Goal: Information Seeking & Learning: Learn about a topic

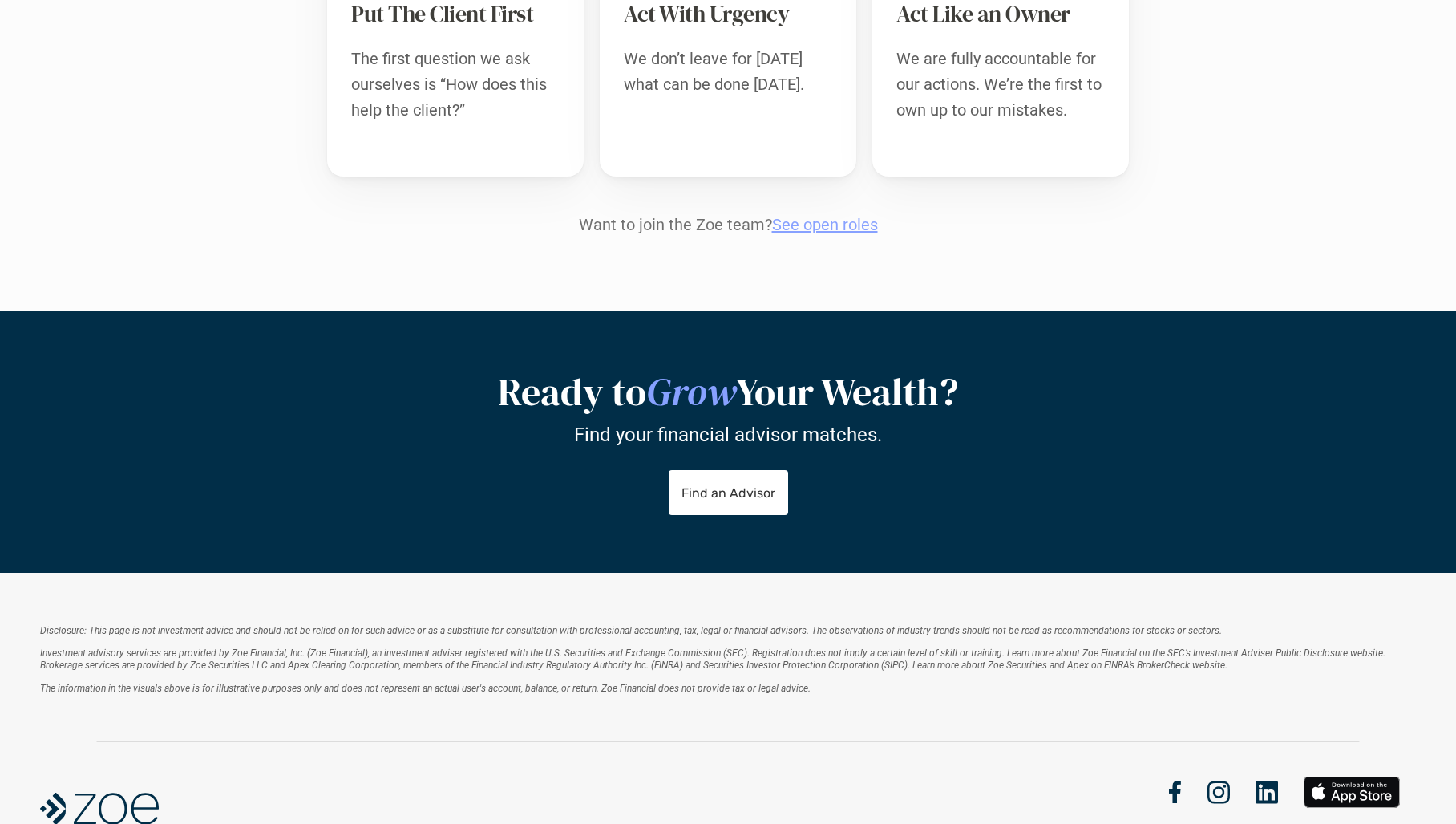
scroll to position [1845, 0]
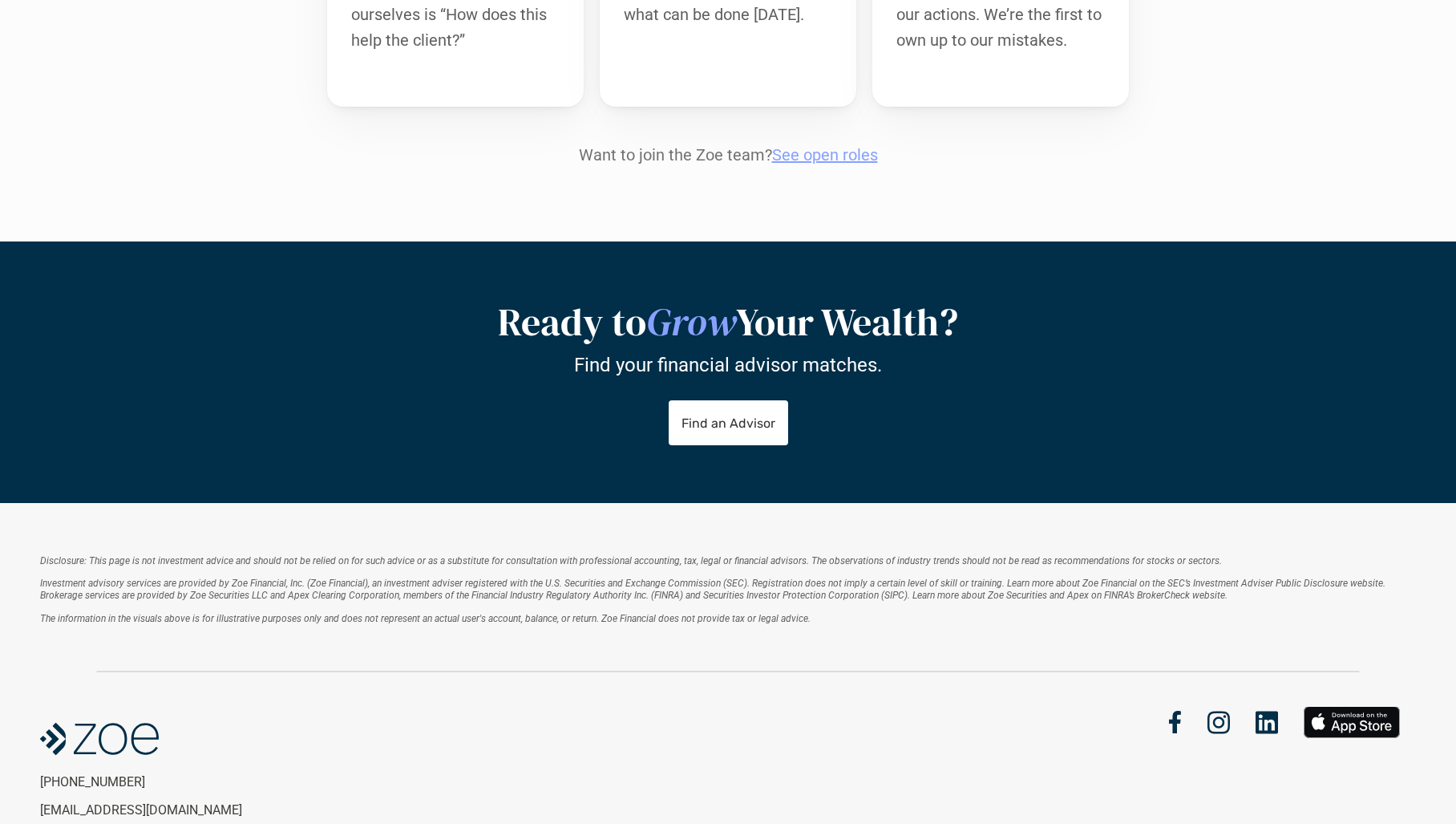
click at [845, 145] on link "See open roles" at bounding box center [825, 154] width 106 height 19
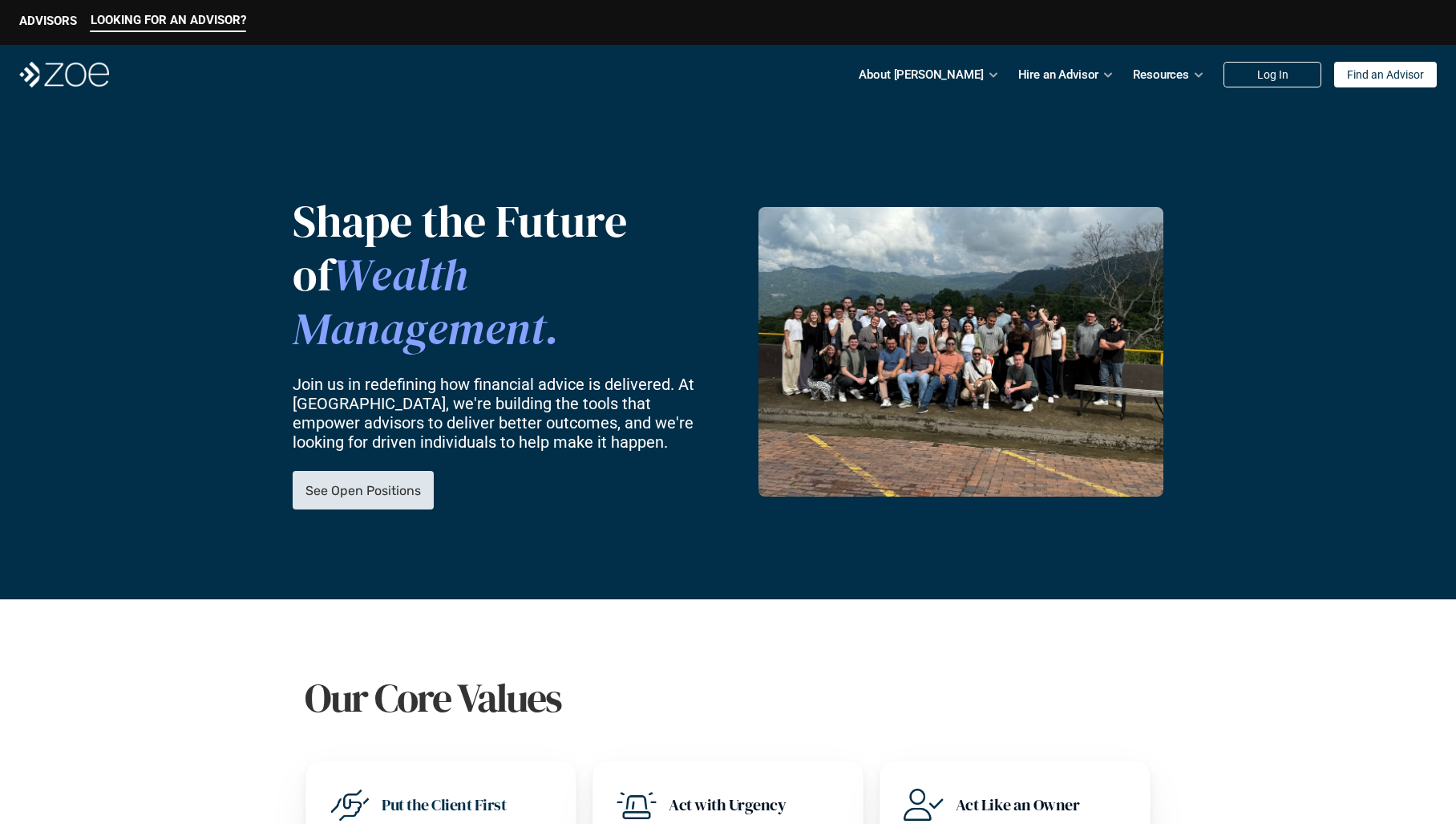
click at [420, 471] on link "See Open Positions" at bounding box center [362, 490] width 141 height 38
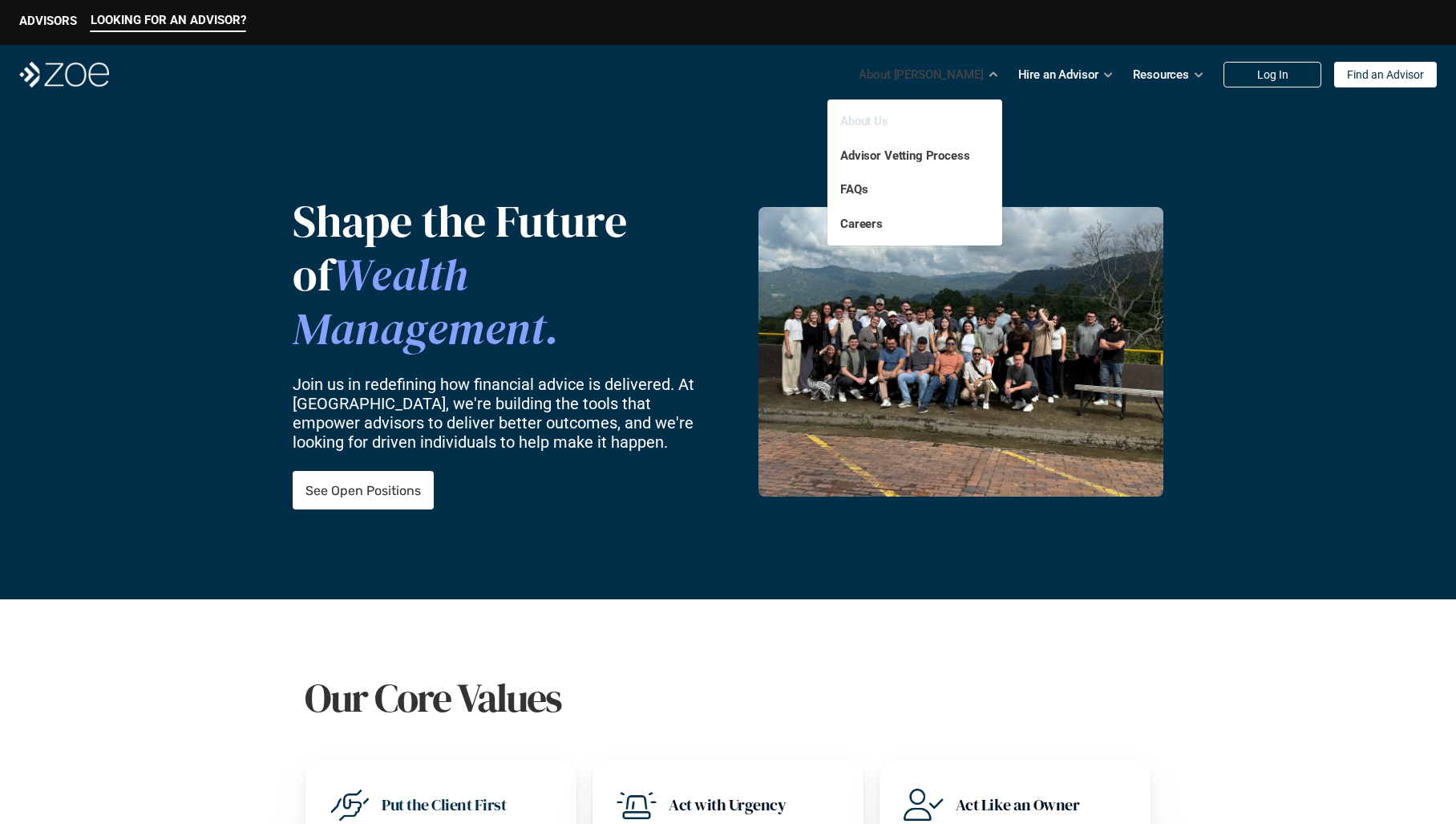
click at [868, 124] on link "About Us" at bounding box center [865, 121] width 48 height 14
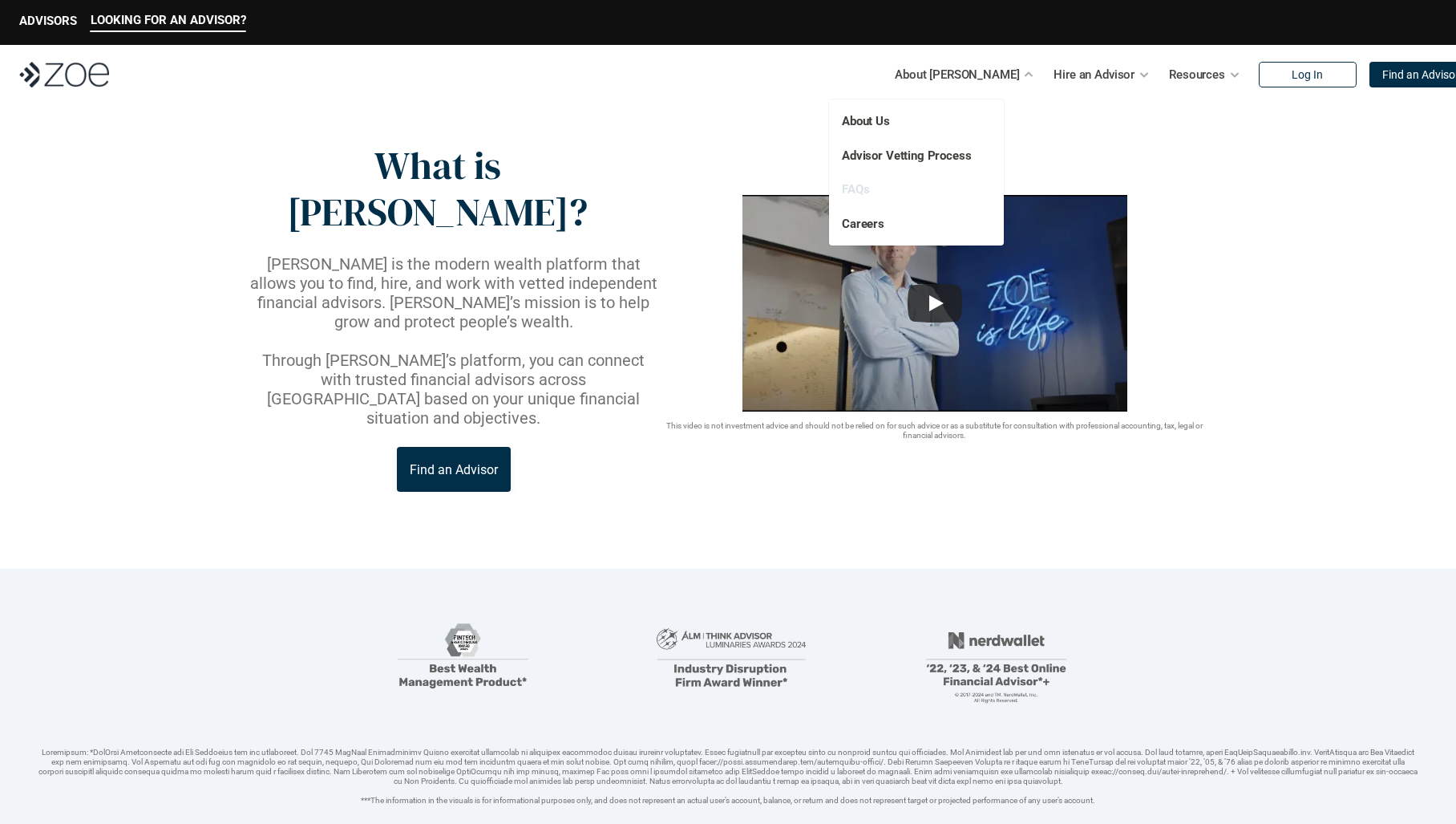
click at [852, 192] on link "FAQs" at bounding box center [855, 189] width 27 height 14
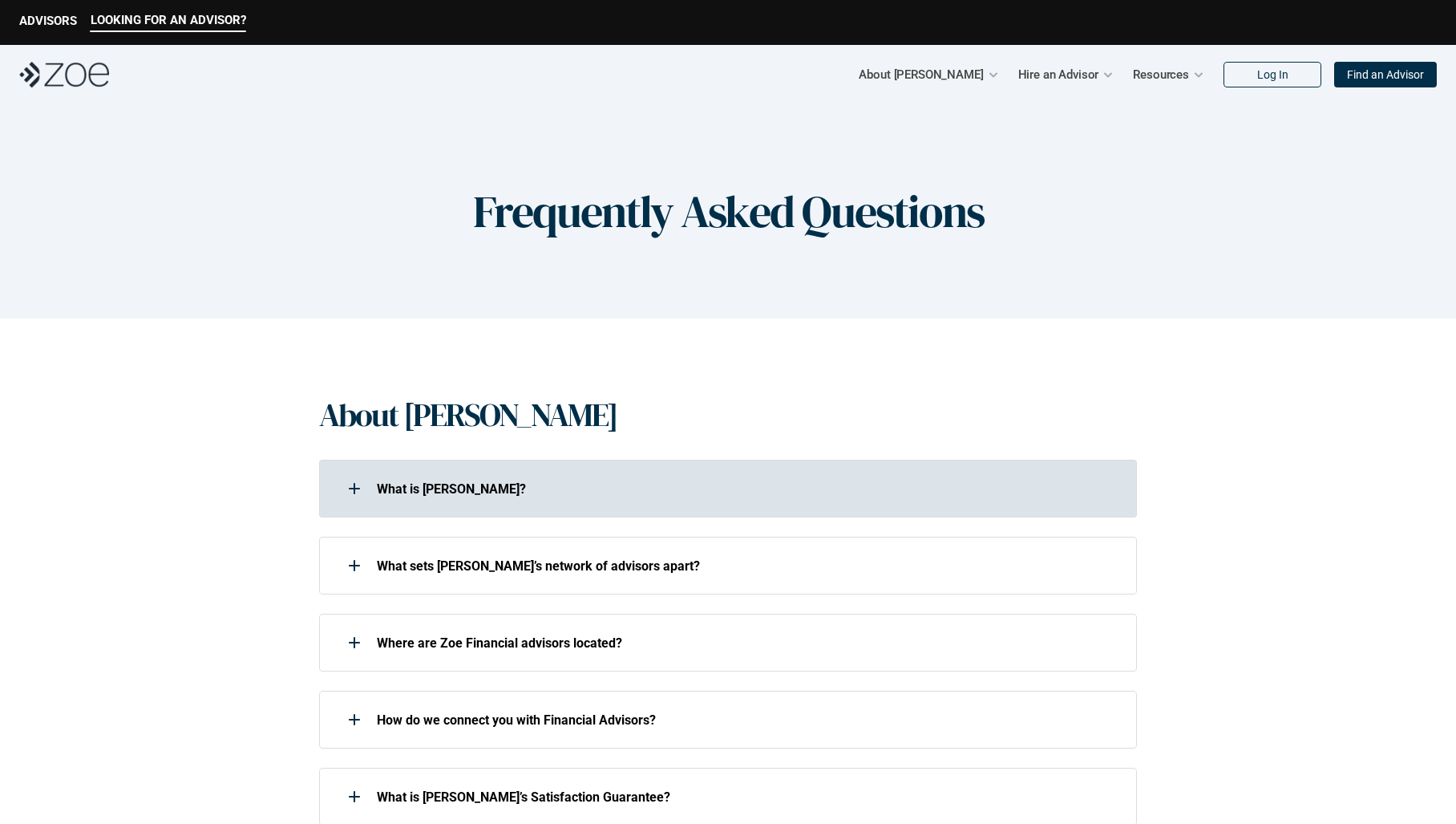
click at [350, 491] on div at bounding box center [354, 488] width 32 height 32
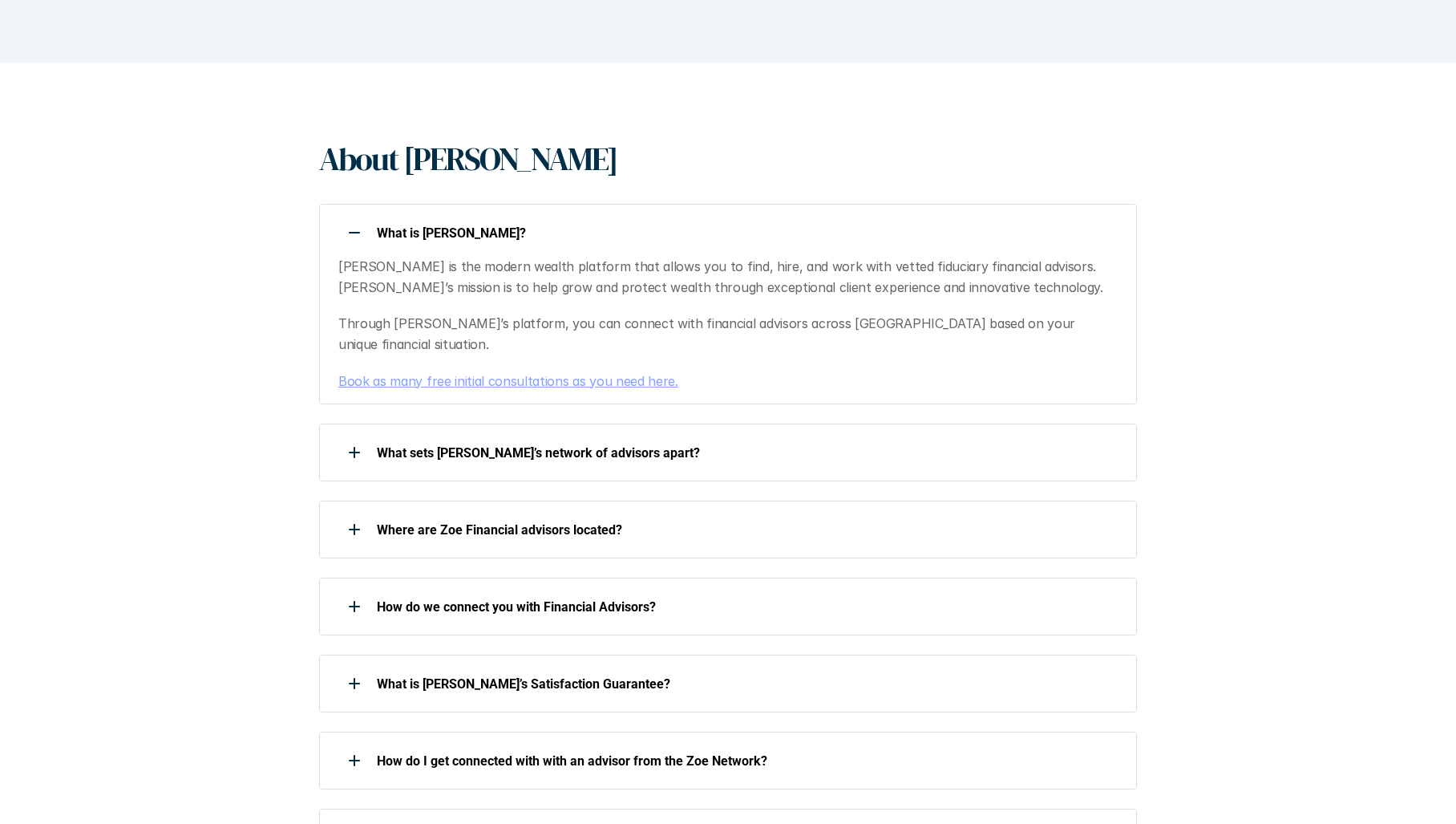
scroll to position [321, 0]
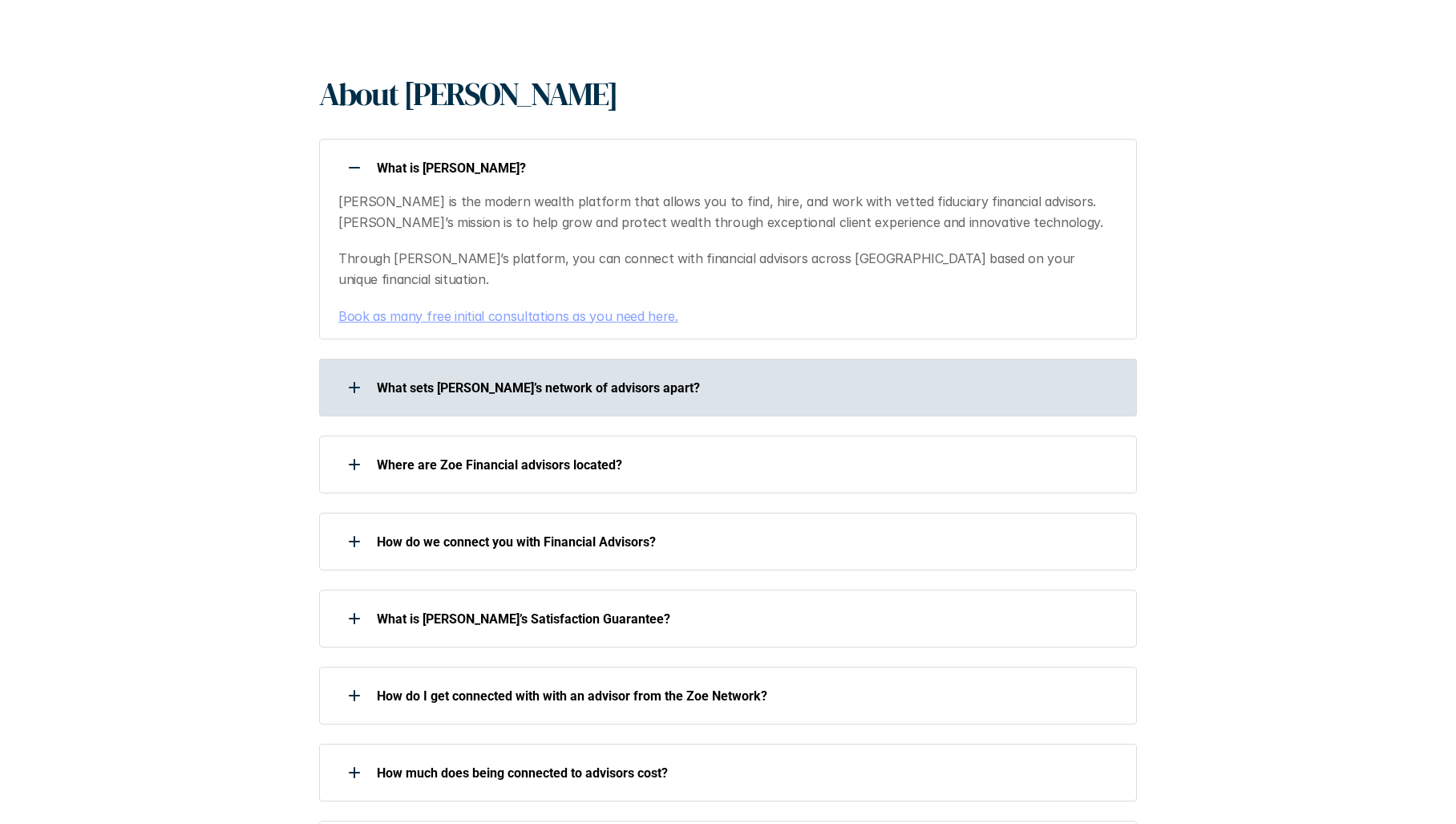
click at [353, 387] on icon at bounding box center [354, 387] width 11 height 2
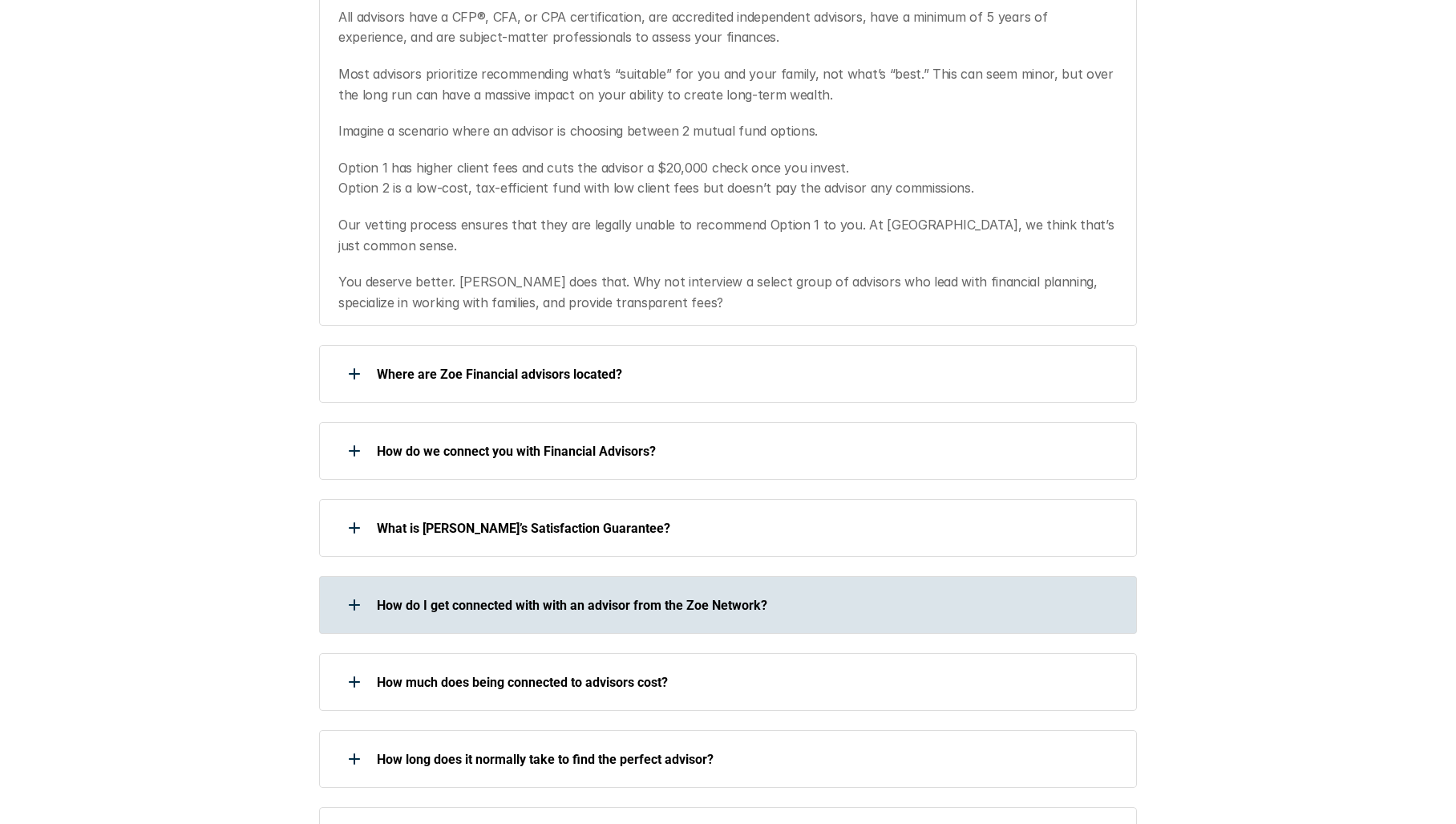
scroll to position [802, 0]
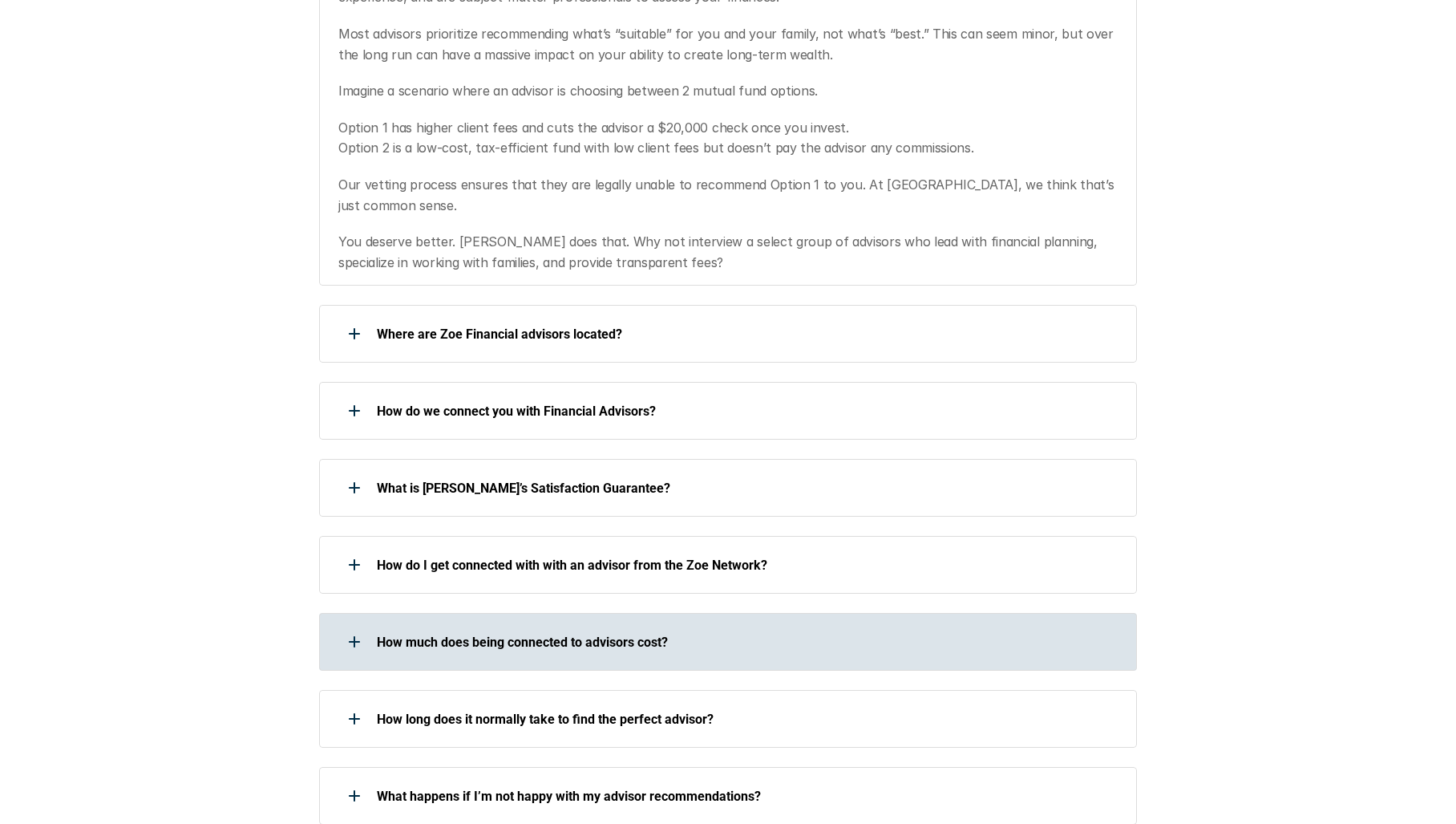
click at [357, 626] on div at bounding box center [354, 642] width 32 height 32
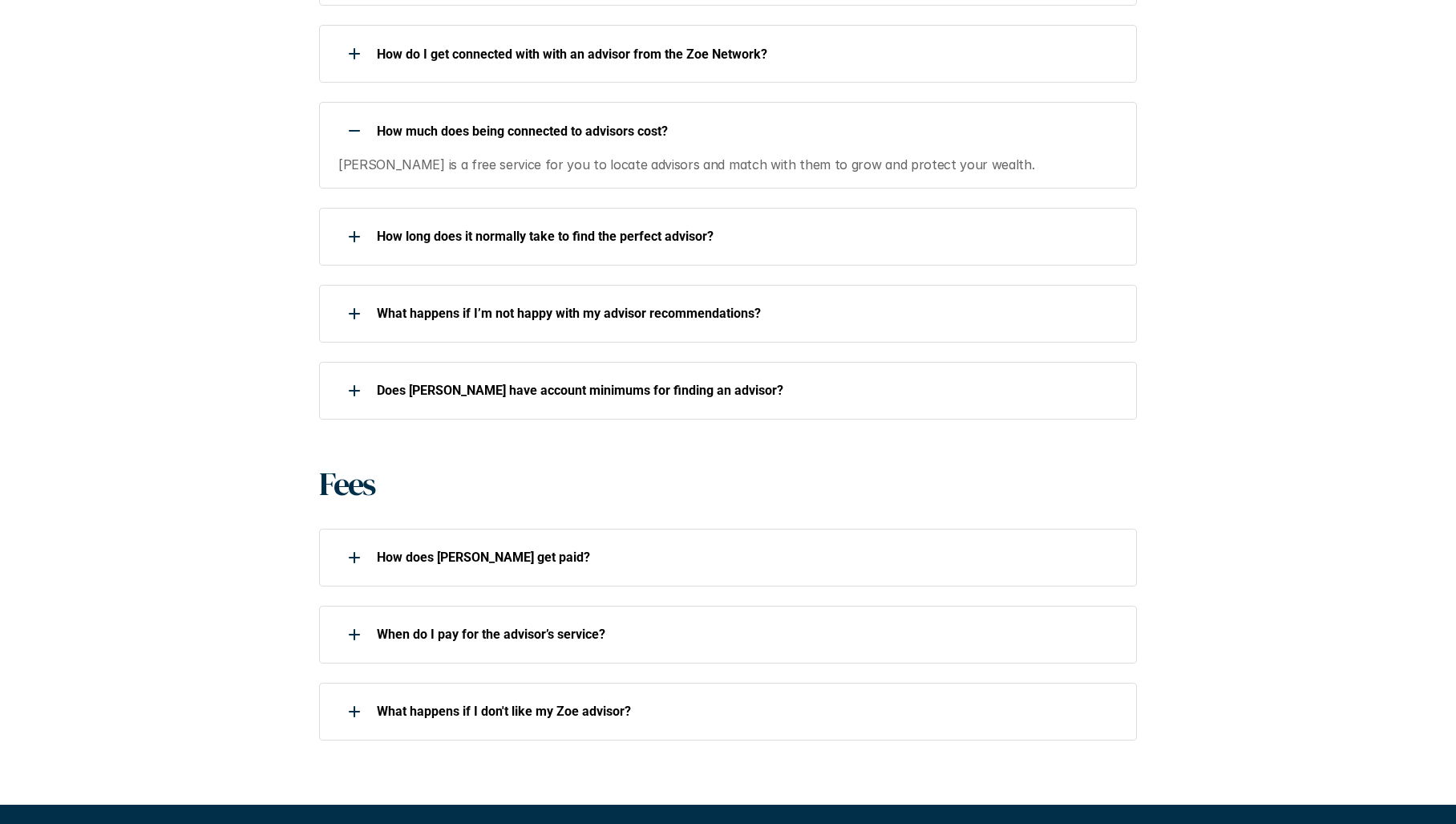
scroll to position [1364, 0]
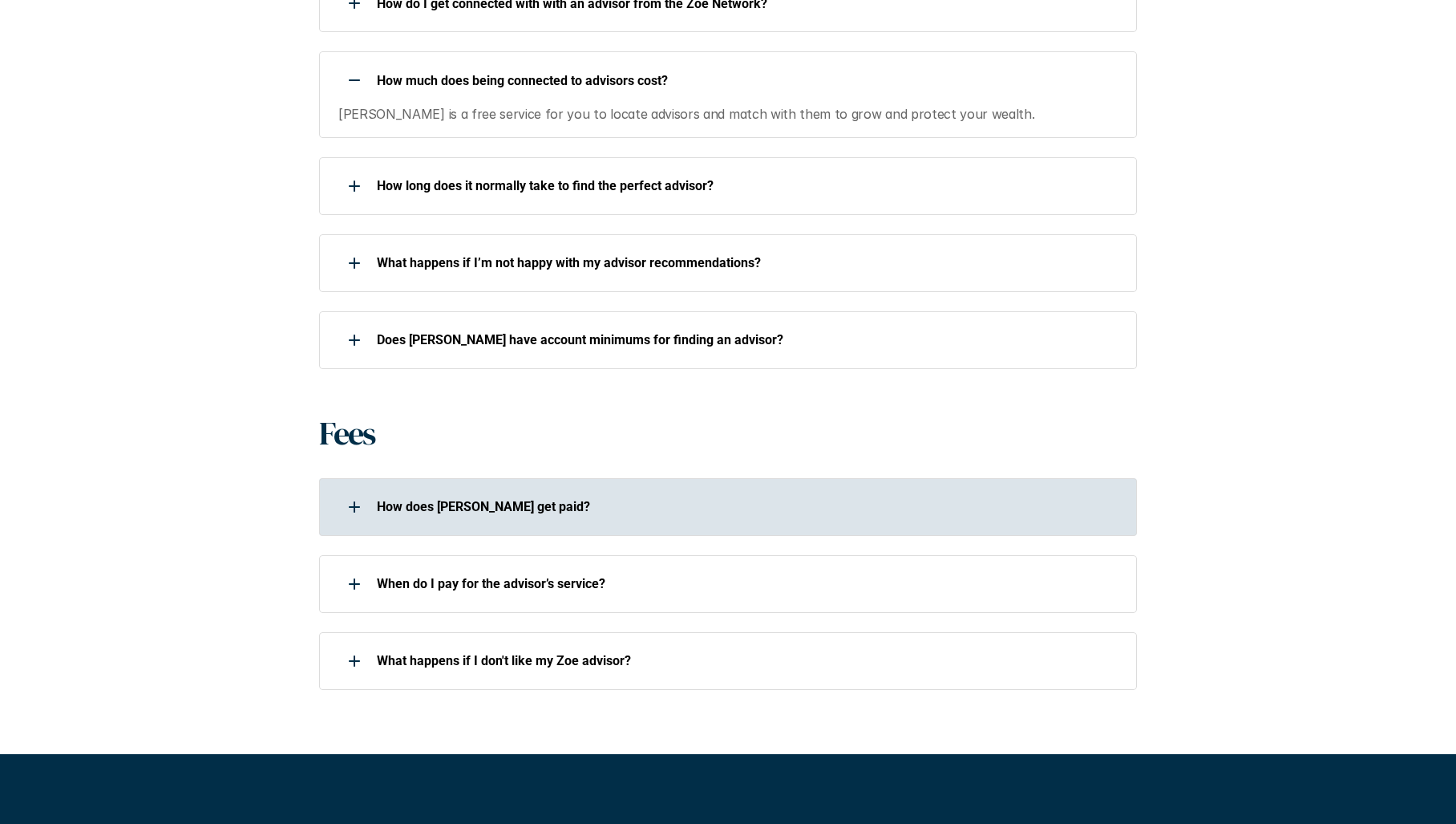
click at [367, 491] on div at bounding box center [354, 507] width 32 height 32
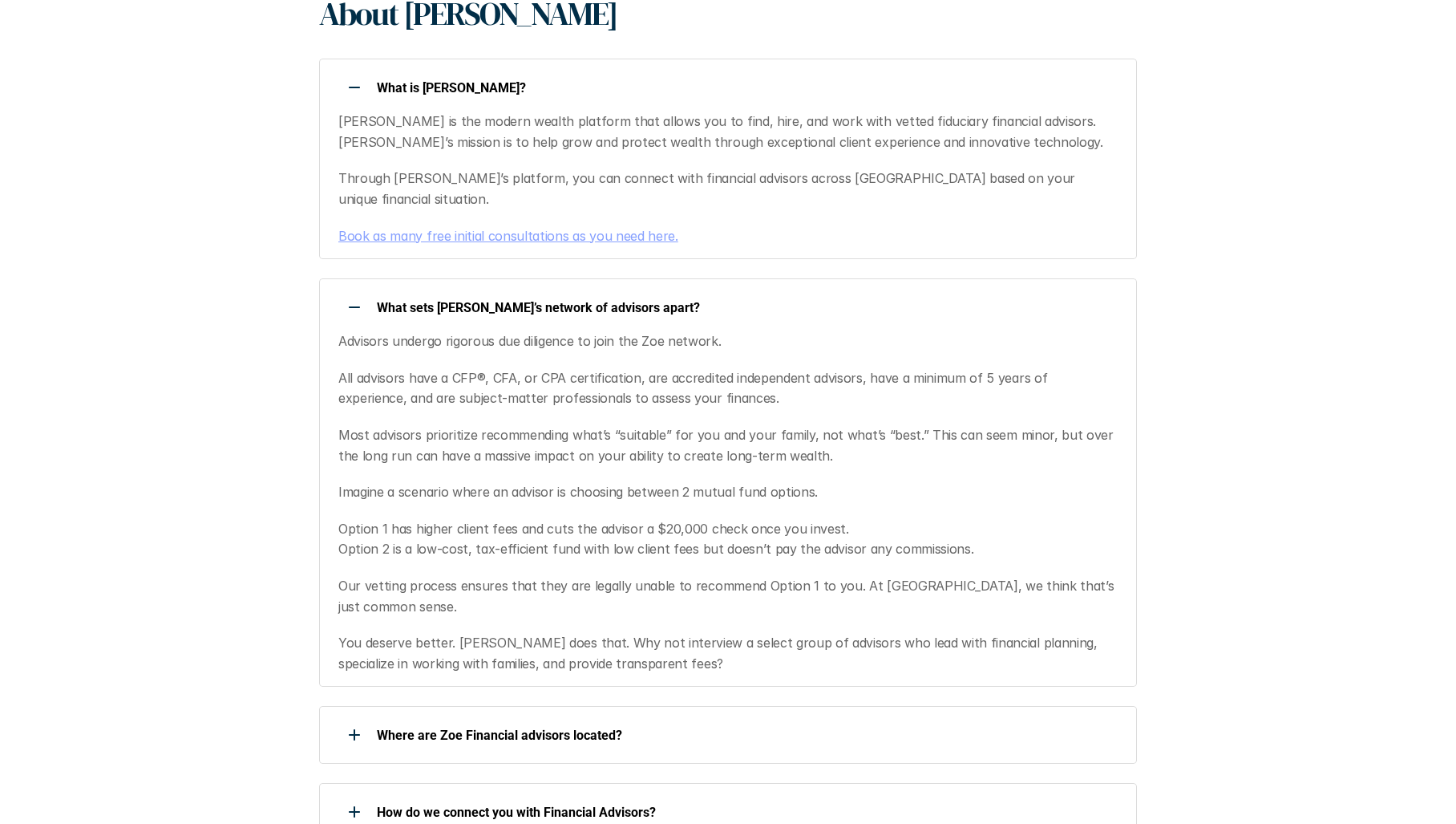
scroll to position [0, 0]
